Goal: Obtain resource: Download file/media

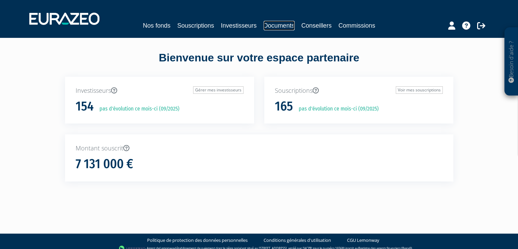
click at [283, 27] on link "Documents" at bounding box center [279, 26] width 31 height 10
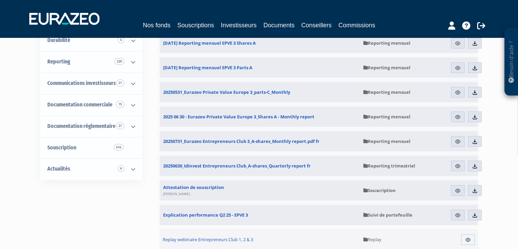
scroll to position [102, 0]
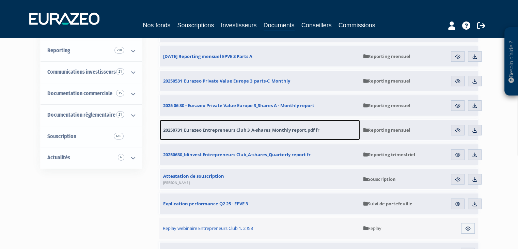
click at [245, 131] on span "20250731_Eurazeo Entrepreneurs Club 3_A-shares_Monthly report.pdf fr" at bounding box center [241, 130] width 156 height 6
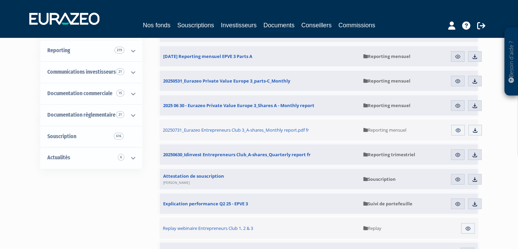
scroll to position [136, 0]
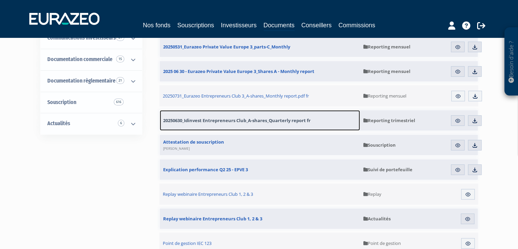
click at [260, 121] on span "20250630_Idinvest Entrepreneurs Club_A-shares_Quarterly report fr" at bounding box center [236, 120] width 147 height 6
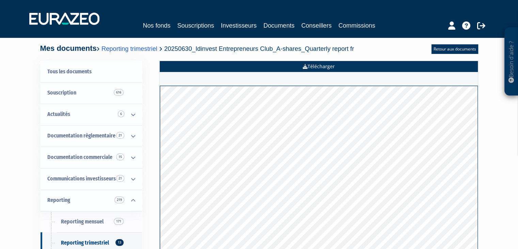
click at [310, 66] on link "Télécharger" at bounding box center [319, 66] width 318 height 11
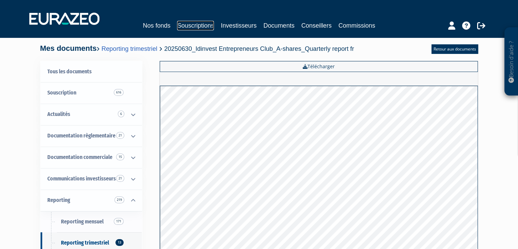
click at [198, 29] on link "Souscriptions" at bounding box center [195, 26] width 37 height 10
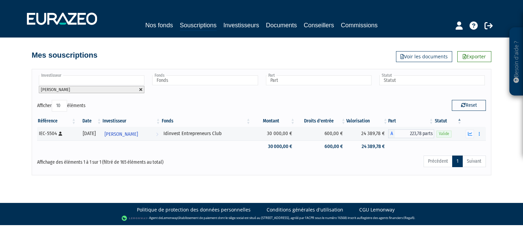
click at [142, 90] on link at bounding box center [141, 90] width 4 height 4
type input "Investisseur"
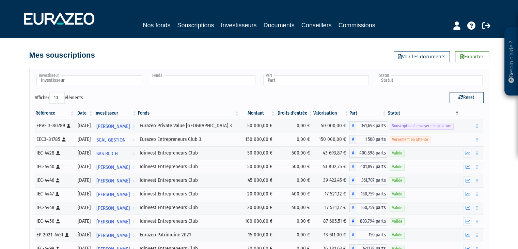
click at [176, 81] on input "text" at bounding box center [203, 80] width 106 height 10
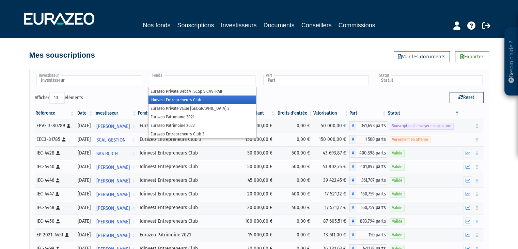
click at [173, 100] on li "Idinvest Entrepreneurs Club" at bounding box center [202, 99] width 108 height 9
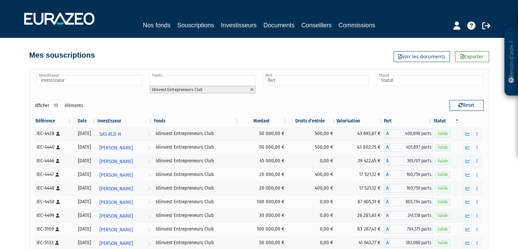
click at [61, 104] on select "10 25 50 100" at bounding box center [56, 106] width 15 height 12
click at [55, 104] on select "10 25 50 100" at bounding box center [56, 106] width 15 height 12
drag, startPoint x: 39, startPoint y: 106, endPoint x: 62, endPoint y: 105, distance: 23.2
click at [39, 106] on label "Afficher 10 25 50 100 éléments" at bounding box center [59, 106] width 48 height 12
click at [58, 105] on select "10 25 50 100" at bounding box center [56, 106] width 15 height 12
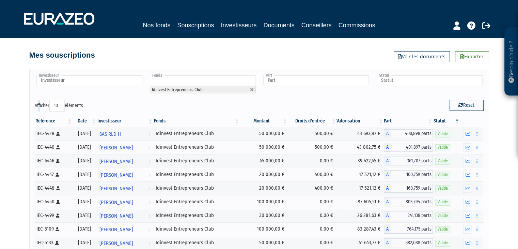
select select "50"
click at [50, 100] on select "10 25 50 100" at bounding box center [56, 106] width 15 height 12
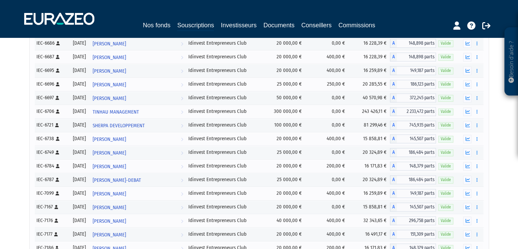
scroll to position [511, 0]
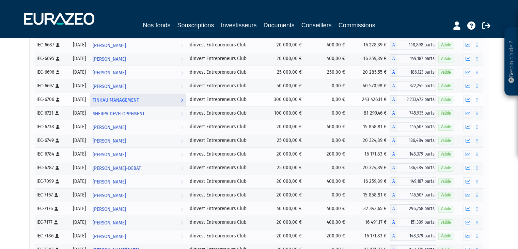
click at [136, 99] on span "TINHAU MANAGEMENT" at bounding box center [116, 100] width 46 height 13
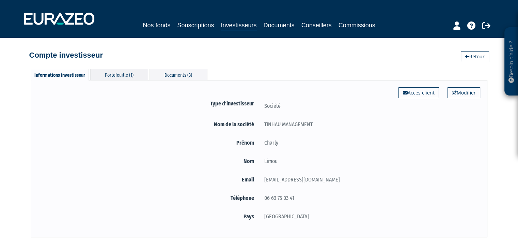
click at [117, 77] on div "Portefeuille (1)" at bounding box center [119, 74] width 58 height 11
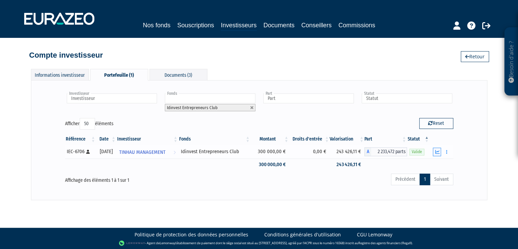
click at [439, 151] on icon "button" at bounding box center [437, 152] width 4 height 4
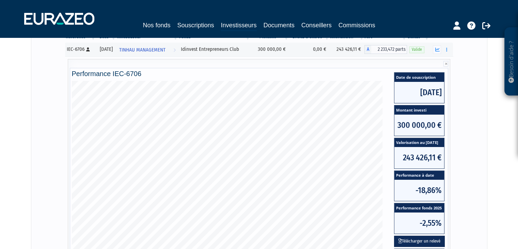
scroll to position [136, 0]
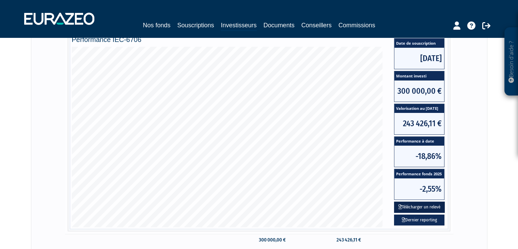
click at [415, 206] on button "Télécharger un relevé" at bounding box center [419, 206] width 51 height 11
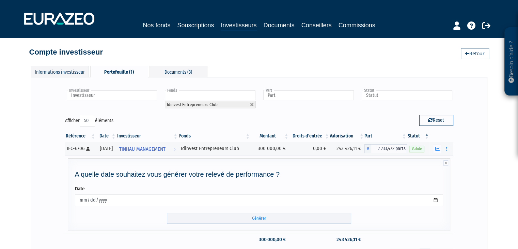
scroll to position [0, 0]
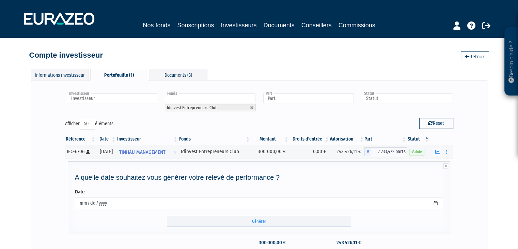
click at [503, 106] on div "Besoin d'aide ? × J'ai besoin d'aide Si vous avez une question à propos du fonc…" at bounding box center [259, 139] width 518 height 278
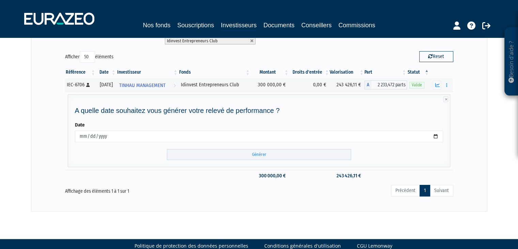
scroll to position [68, 0]
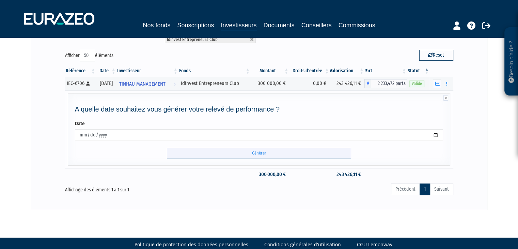
click at [257, 151] on input "Générer" at bounding box center [259, 152] width 184 height 11
click at [259, 152] on input "Générer" at bounding box center [259, 152] width 184 height 11
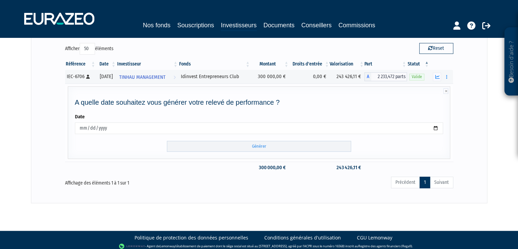
scroll to position [78, 0]
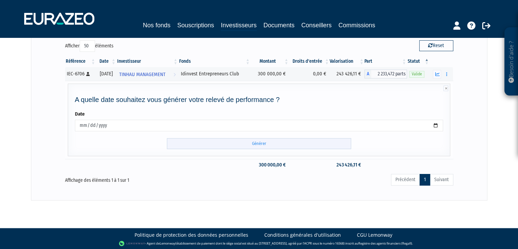
click at [294, 145] on input "Générer" at bounding box center [259, 143] width 184 height 11
click at [446, 72] on icon "button" at bounding box center [446, 74] width 1 height 4
click at [434, 86] on link "Documents" at bounding box center [431, 86] width 34 height 11
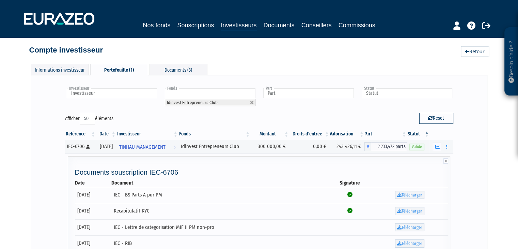
scroll to position [0, 0]
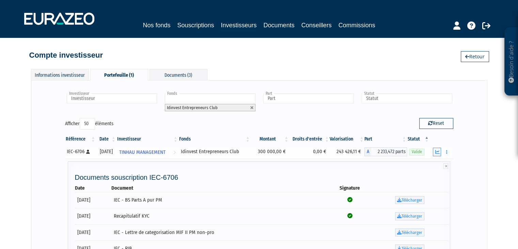
click at [435, 153] on icon "button" at bounding box center [437, 152] width 4 height 4
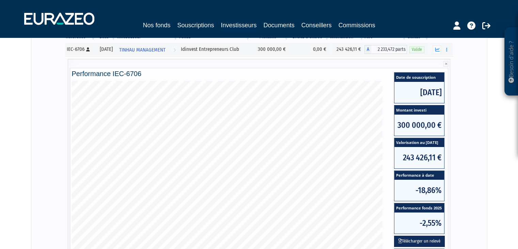
scroll to position [170, 0]
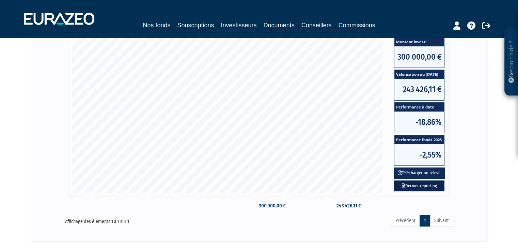
click at [430, 184] on link "Dernier reporting" at bounding box center [419, 185] width 50 height 11
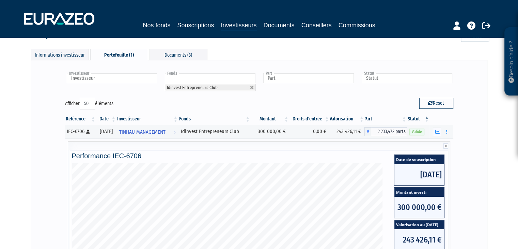
scroll to position [0, 0]
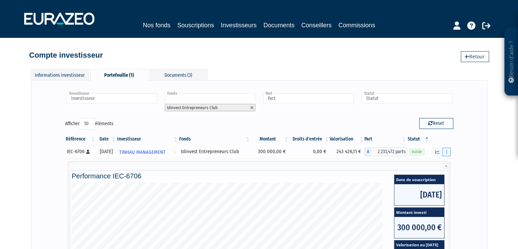
click at [449, 151] on button "button" at bounding box center [446, 151] width 8 height 9
click at [438, 160] on link "Documents" at bounding box center [431, 163] width 34 height 11
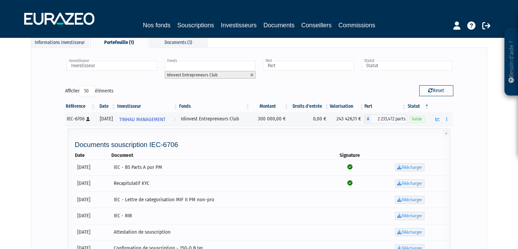
scroll to position [68, 0]
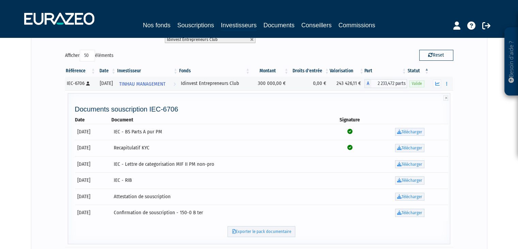
click at [413, 131] on link "Télécharger" at bounding box center [409, 132] width 29 height 8
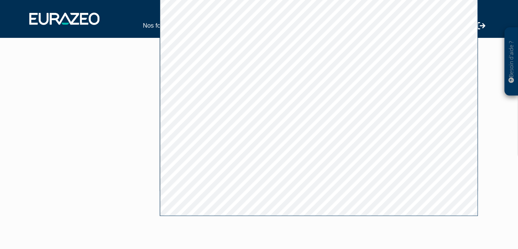
scroll to position [102, 0]
